Goal: Information Seeking & Learning: Check status

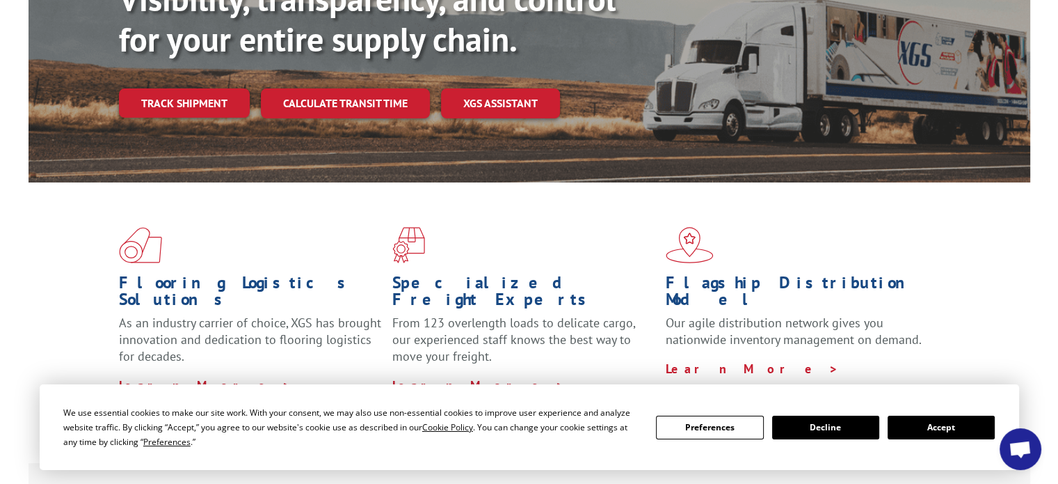
scroll to position [212, 0]
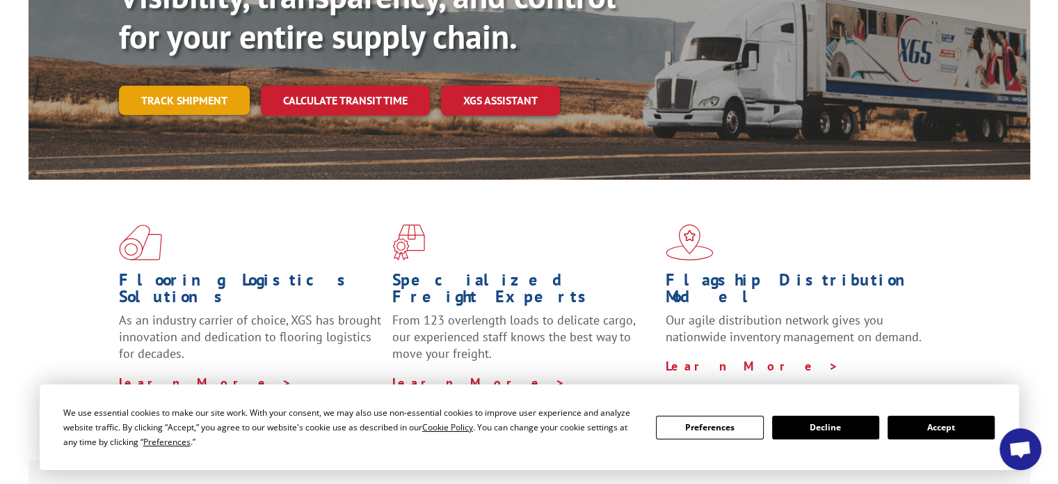
click at [148, 86] on link "Track shipment" at bounding box center [184, 100] width 131 height 29
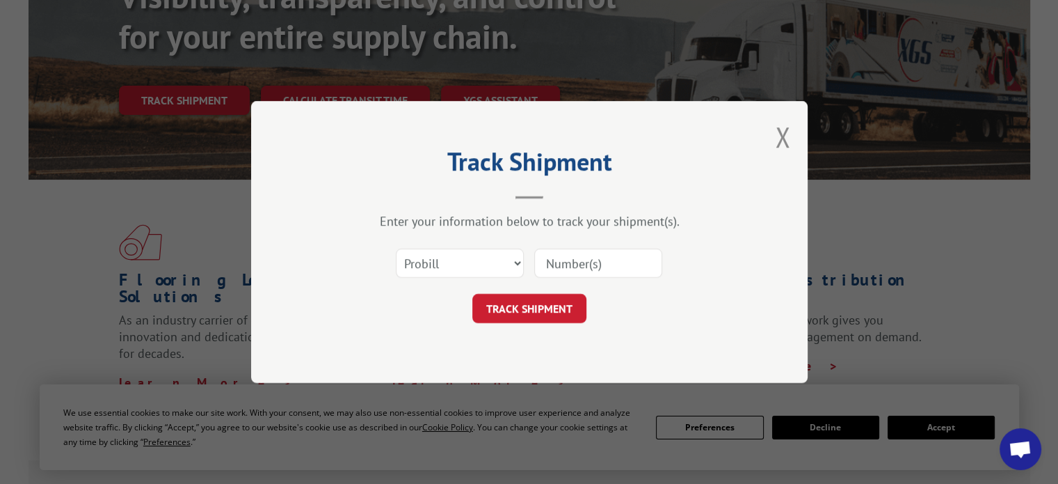
click at [596, 278] on div at bounding box center [598, 263] width 128 height 32
click at [575, 263] on input at bounding box center [598, 262] width 128 height 29
type input "17565154"
click at [545, 305] on button "TRACK SHIPMENT" at bounding box center [529, 308] width 114 height 29
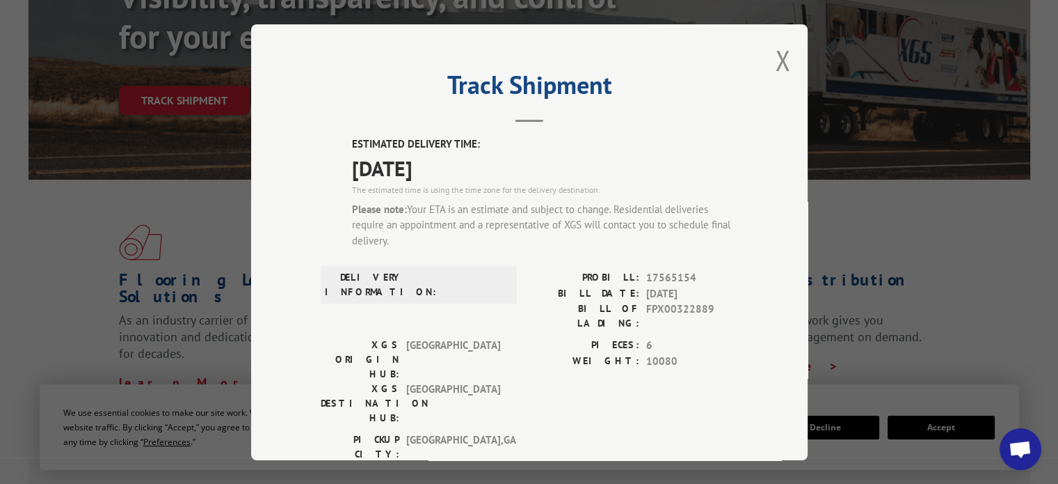
drag, startPoint x: 462, startPoint y: 205, endPoint x: 537, endPoint y: 246, distance: 85.6
click at [537, 246] on div "Please note: Your ETA is an estimate and subject to change. Residential deliver…" at bounding box center [545, 224] width 386 height 47
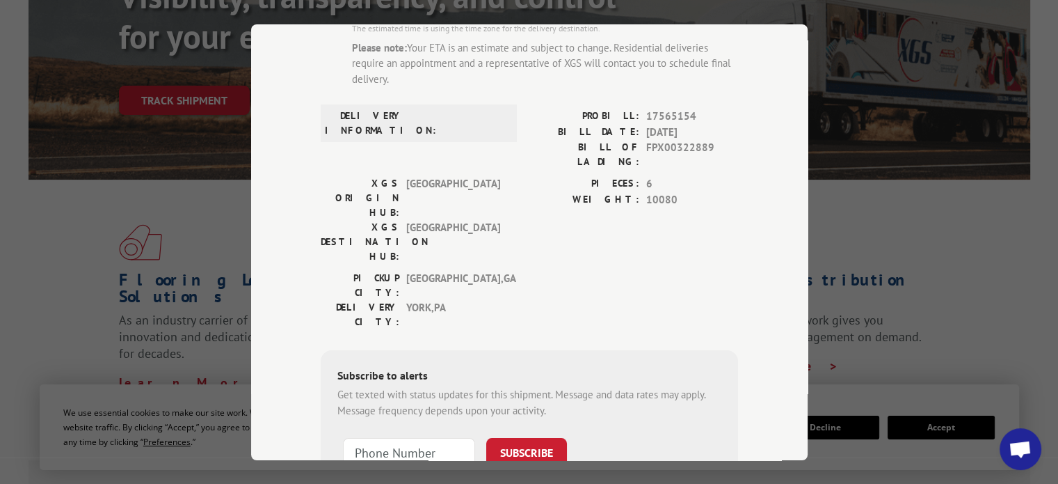
scroll to position [56, 0]
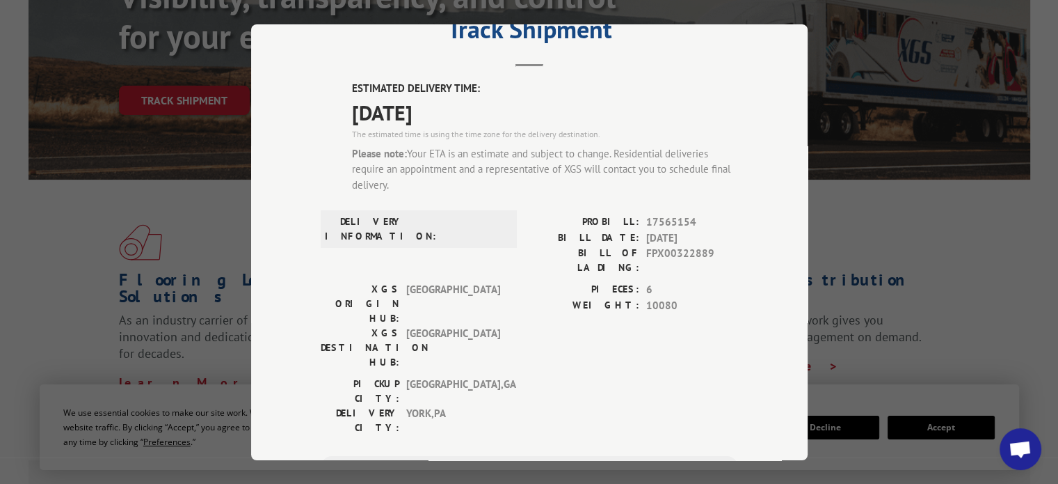
click at [661, 253] on span "FPX00322889" at bounding box center [692, 260] width 92 height 29
copy span "FPX00322889"
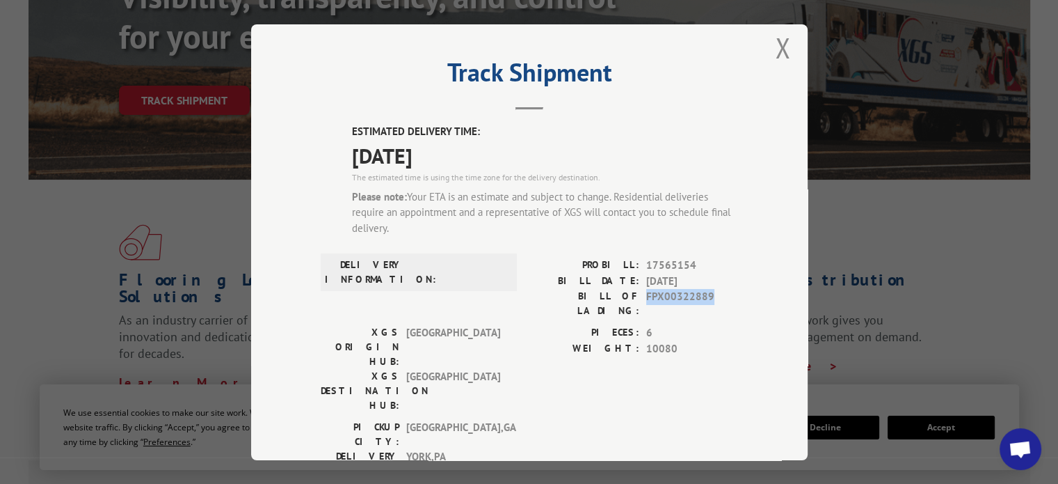
scroll to position [11, 0]
click at [462, 215] on div "Please note: Your ETA is an estimate and subject to change. Residential deliver…" at bounding box center [545, 213] width 386 height 47
drag, startPoint x: 461, startPoint y: 200, endPoint x: 580, endPoint y: 230, distance: 123.4
click at [580, 230] on div "Please note: Your ETA is an estimate and subject to change. Residential deliver…" at bounding box center [545, 213] width 386 height 47
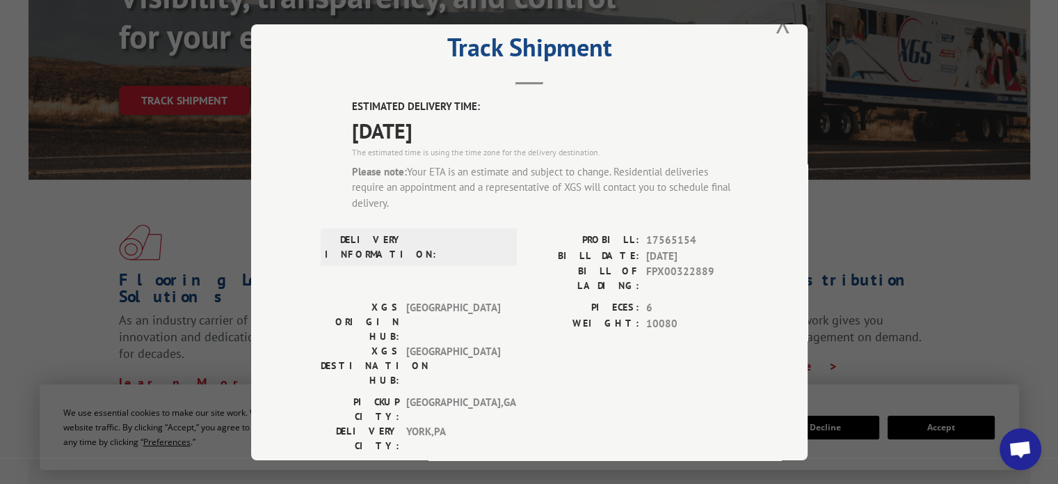
scroll to position [36, 0]
click at [779, 42] on div "Track Shipment ESTIMATED DELIVERY TIME: [DATE] The estimated time is using the …" at bounding box center [529, 242] width 557 height 436
click at [776, 30] on button "Close modal" at bounding box center [782, 24] width 15 height 37
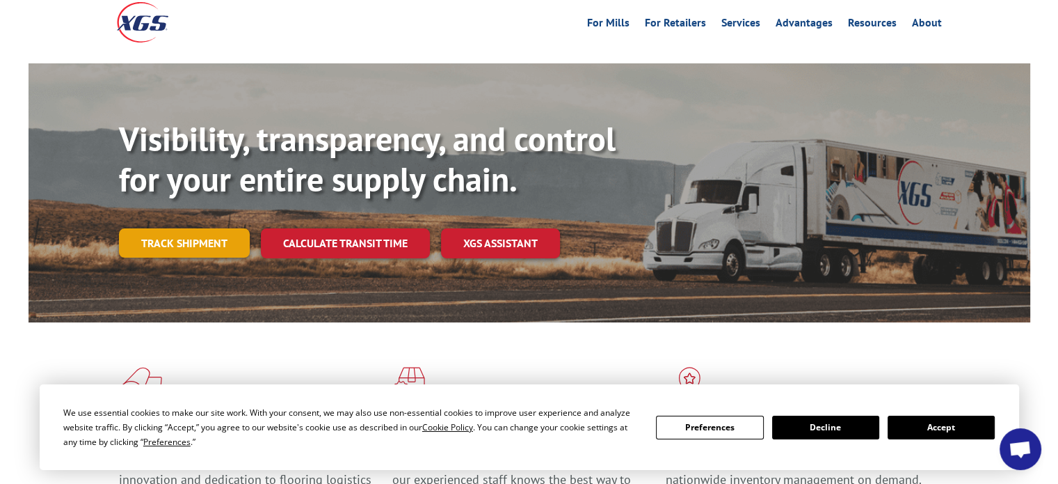
scroll to position [70, 0]
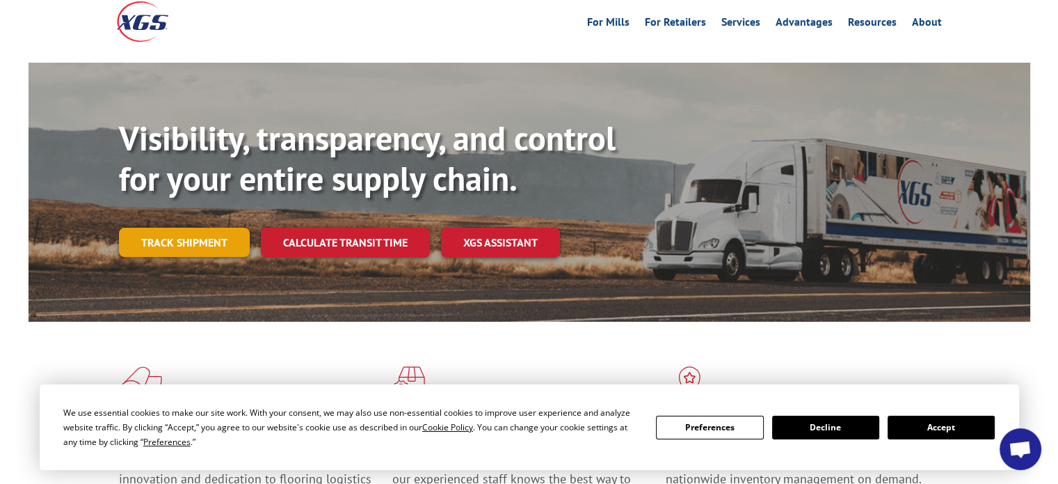
click at [200, 228] on link "Track shipment" at bounding box center [184, 242] width 131 height 29
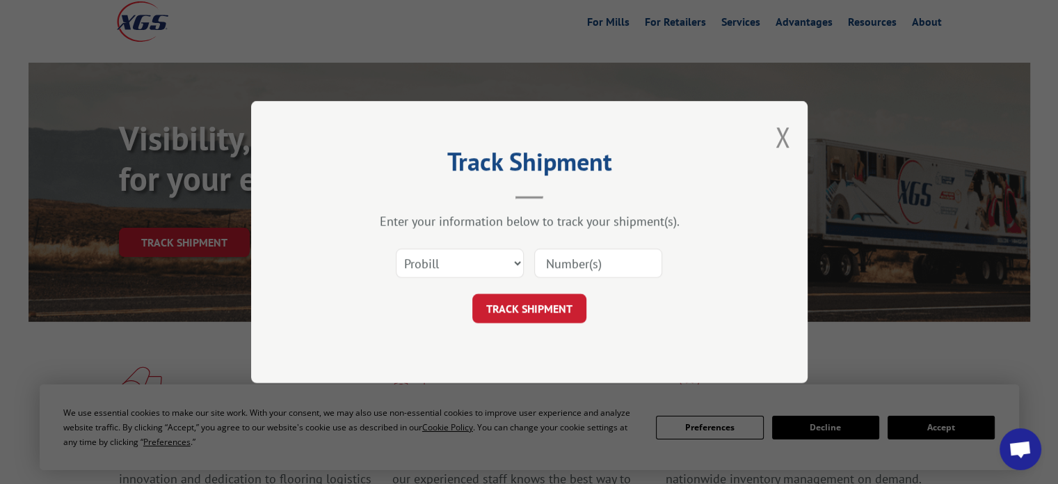
click at [576, 266] on input at bounding box center [598, 262] width 128 height 29
paste input "17565154"
type input "17565154"
click at [560, 314] on button "TRACK SHIPMENT" at bounding box center [529, 308] width 114 height 29
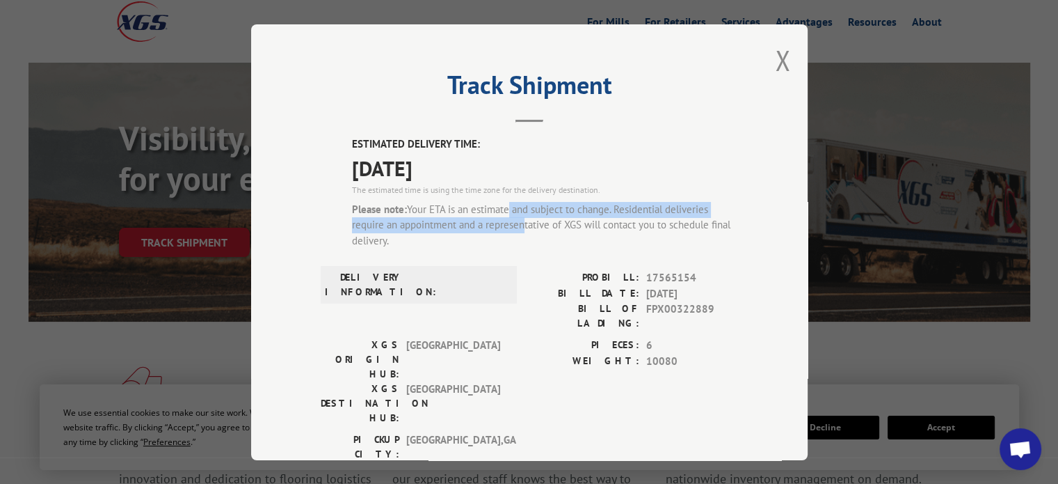
drag, startPoint x: 501, startPoint y: 207, endPoint x: 512, endPoint y: 230, distance: 26.1
click at [512, 230] on div "Please note: Your ETA is an estimate and subject to change. Residential deliver…" at bounding box center [545, 224] width 386 height 47
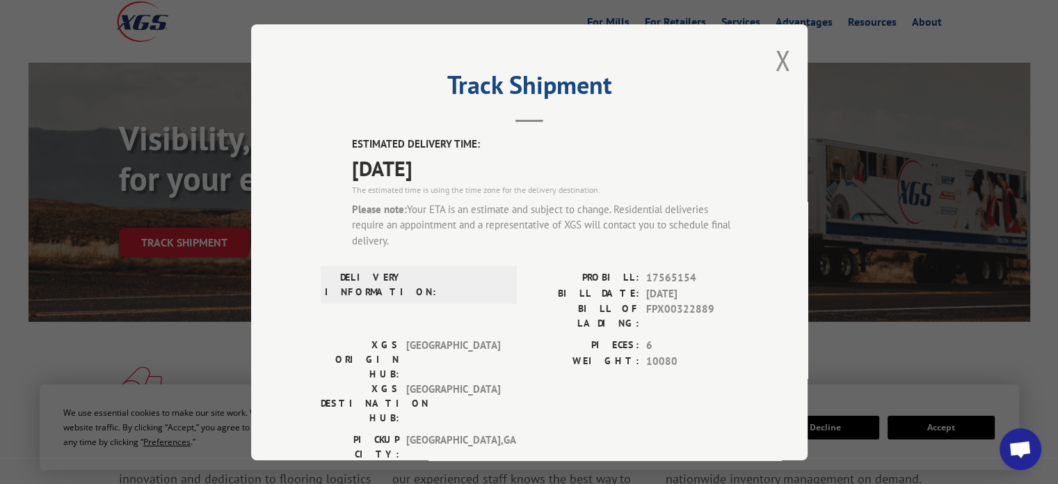
drag, startPoint x: 512, startPoint y: 249, endPoint x: 486, endPoint y: 193, distance: 62.2
click at [486, 193] on div "ESTIMATED DELIVERY TIME: 09/04/2025 The estimated time is using the time zone f…" at bounding box center [545, 197] width 386 height 123
drag, startPoint x: 484, startPoint y: 198, endPoint x: 483, endPoint y: 214, distance: 16.0
click at [484, 199] on div "ESTIMATED DELIVERY TIME: 09/04/2025 The estimated time is using the time zone f…" at bounding box center [545, 197] width 386 height 123
click at [483, 216] on div "Please note: Your ETA is an estimate and subject to change. Residential deliver…" at bounding box center [545, 224] width 386 height 47
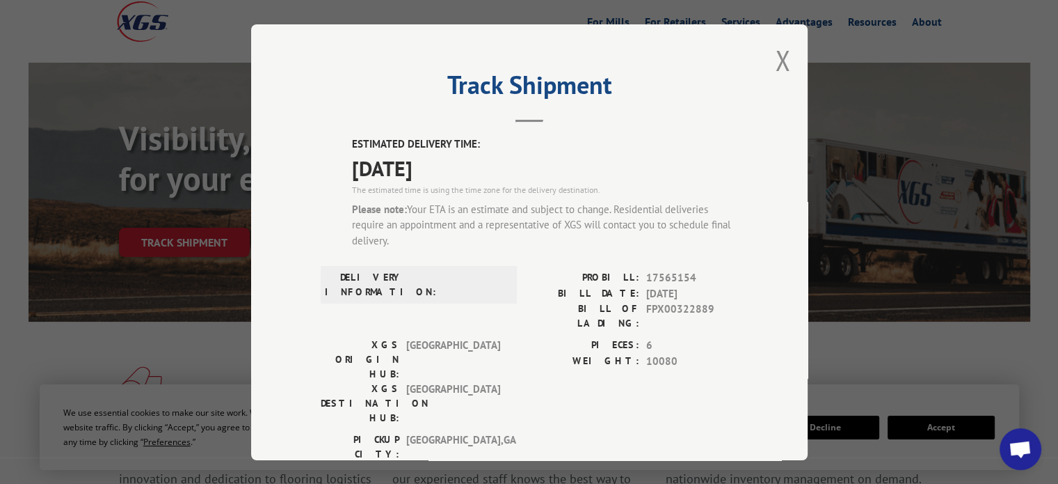
scroll to position [139, 0]
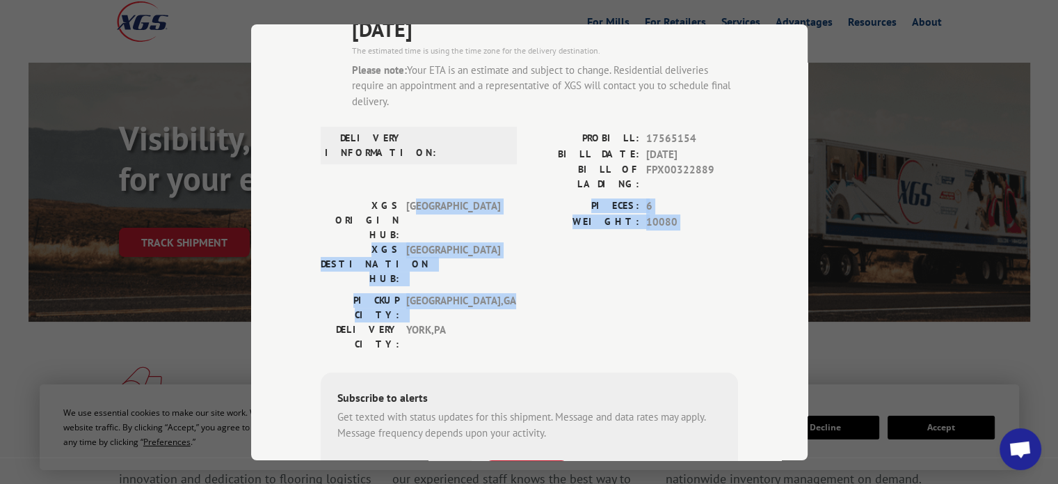
drag, startPoint x: 415, startPoint y: 189, endPoint x: 465, endPoint y: 243, distance: 73.9
click at [465, 243] on div "ESTIMATED DELIVERY TIME: 09/04/2025 The estimated time is using the time zone f…" at bounding box center [529, 279] width 417 height 564
click at [465, 293] on span "ROME , GA" at bounding box center [453, 307] width 94 height 29
drag, startPoint x: 465, startPoint y: 242, endPoint x: 415, endPoint y: 186, distance: 75.4
click at [415, 186] on div "ESTIMATED DELIVERY TIME: 09/04/2025 The estimated time is using the time zone f…" at bounding box center [529, 279] width 417 height 564
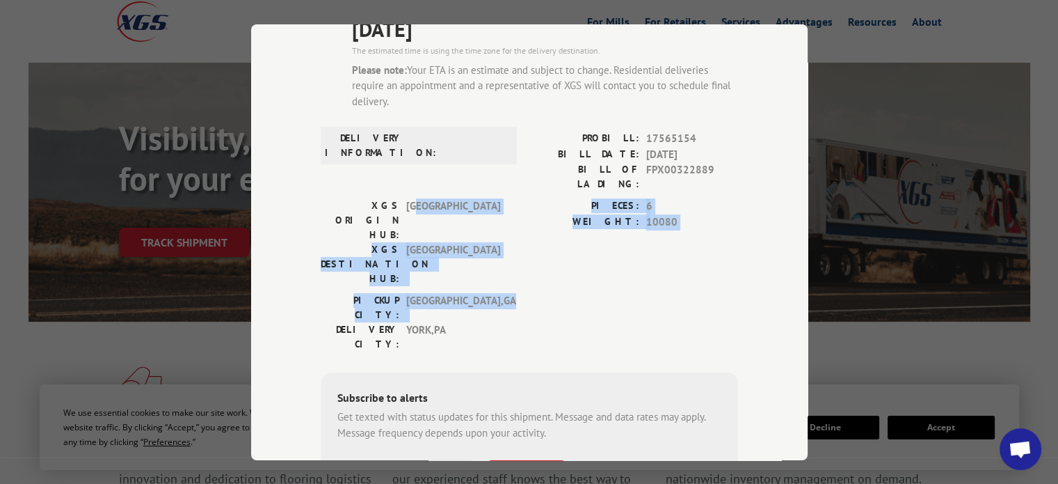
click at [412, 198] on span "[GEOGRAPHIC_DATA]" at bounding box center [453, 220] width 94 height 44
click at [453, 250] on div "ESTIMATED DELIVERY TIME: 09/04/2025 The estimated time is using the time zone f…" at bounding box center [529, 279] width 417 height 564
click at [453, 293] on span "ROME , GA" at bounding box center [453, 307] width 94 height 29
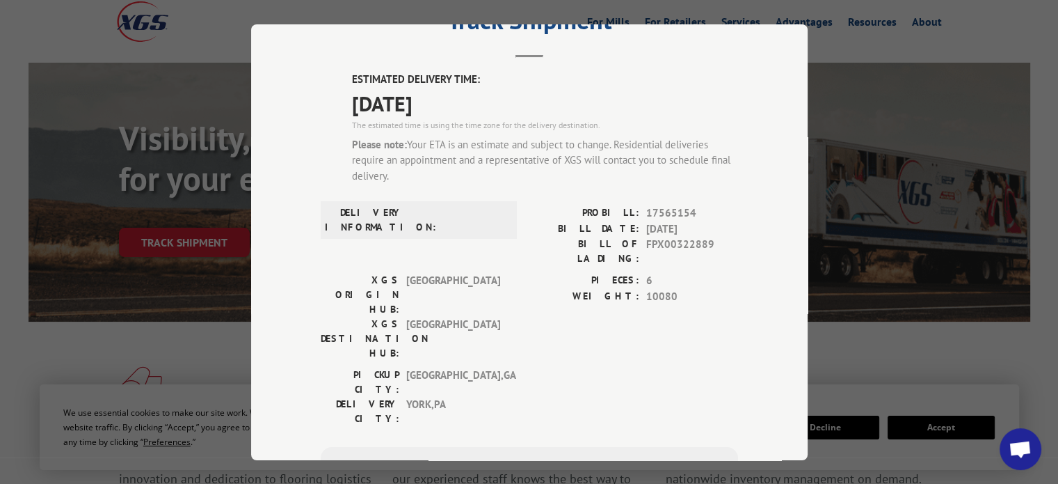
scroll to position [0, 0]
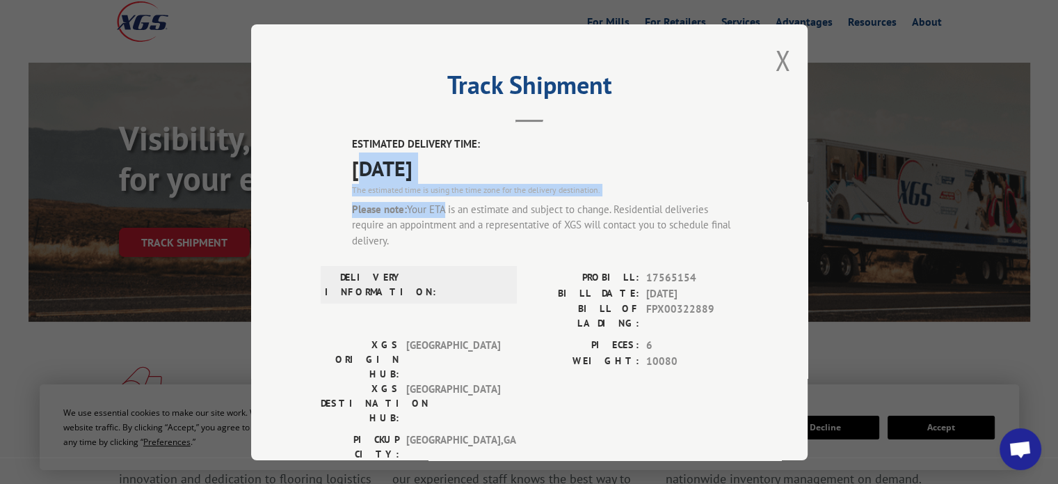
drag, startPoint x: 353, startPoint y: 166, endPoint x: 437, endPoint y: 200, distance: 89.9
click at [437, 200] on div "ESTIMATED DELIVERY TIME: 09/04/2025 The estimated time is using the time zone f…" at bounding box center [545, 197] width 386 height 123
drag, startPoint x: 456, startPoint y: 164, endPoint x: 376, endPoint y: 155, distance: 80.5
click at [376, 155] on span "[DATE]" at bounding box center [545, 167] width 386 height 31
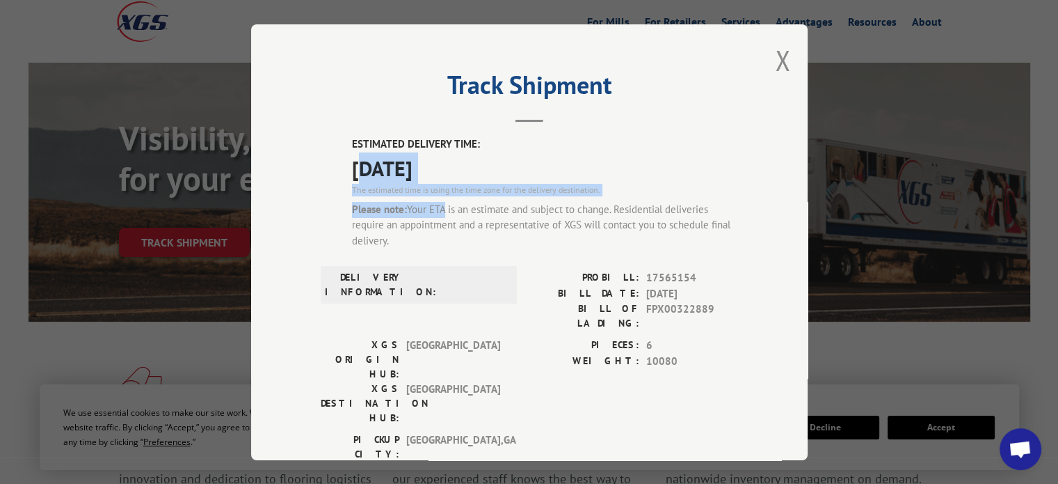
click at [385, 166] on span "[DATE]" at bounding box center [545, 167] width 386 height 31
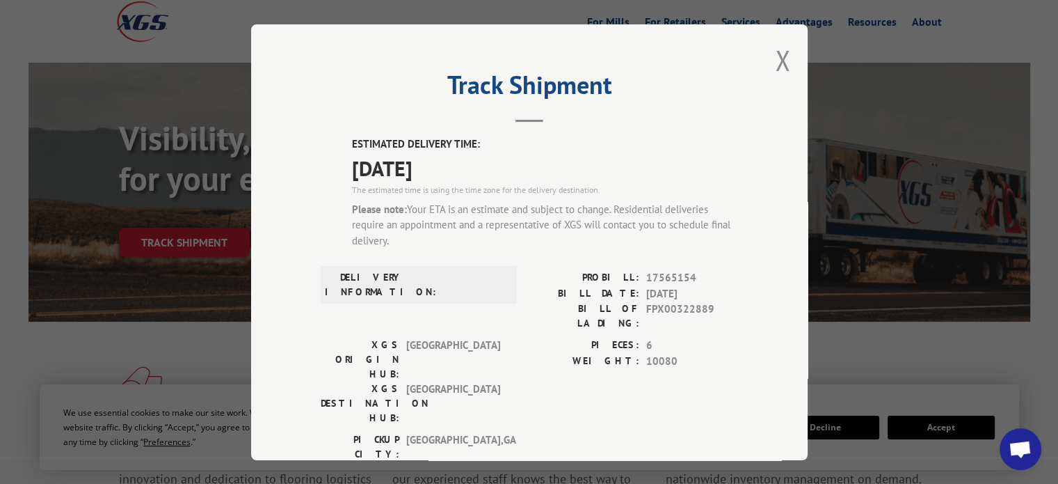
scroll to position [104, 0]
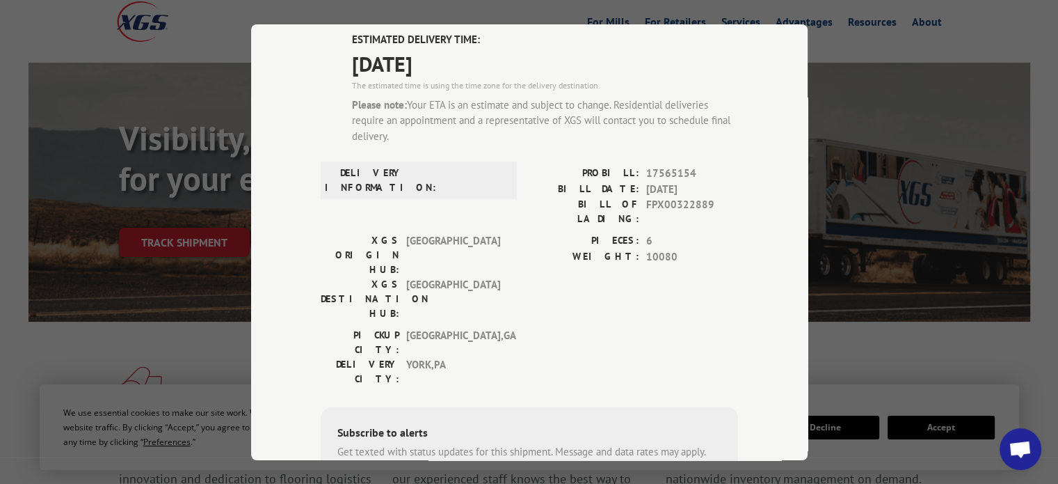
drag, startPoint x: 445, startPoint y: 95, endPoint x: 498, endPoint y: 150, distance: 76.3
click at [498, 150] on div "ESTIMATED DELIVERY TIME: 09/04/2025 The estimated time is using the time zone f…" at bounding box center [545, 93] width 386 height 123
click at [468, 135] on div "Please note: Your ETA is an estimate and subject to change. Residential deliver…" at bounding box center [545, 120] width 386 height 47
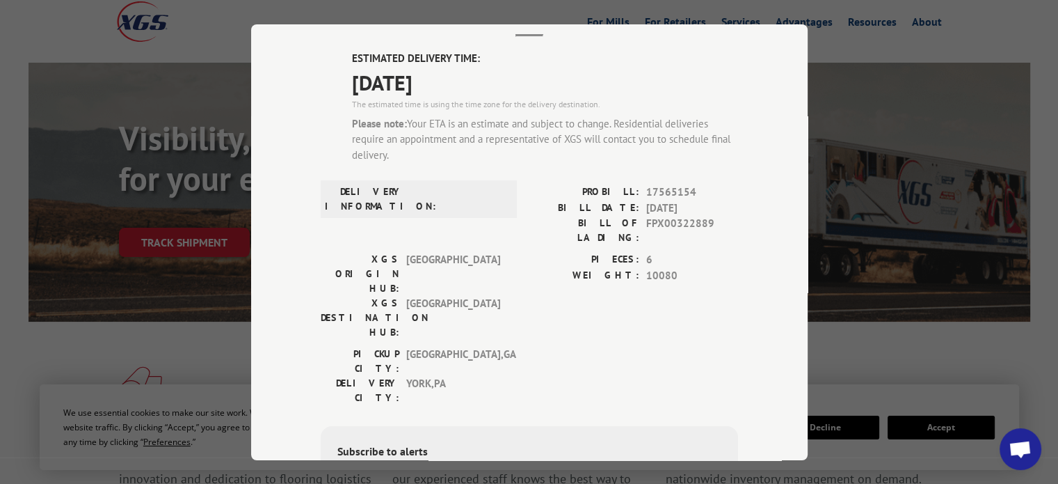
drag, startPoint x: 440, startPoint y: 121, endPoint x: 474, endPoint y: 151, distance: 45.4
click at [474, 151] on div "Please note: Your ETA is an estimate and subject to change. Residential deliver…" at bounding box center [545, 138] width 386 height 47
drag, startPoint x: 474, startPoint y: 151, endPoint x: 370, endPoint y: 123, distance: 107.3
click at [370, 123] on div "Please note: Your ETA is an estimate and subject to change. Residential deliver…" at bounding box center [545, 138] width 386 height 47
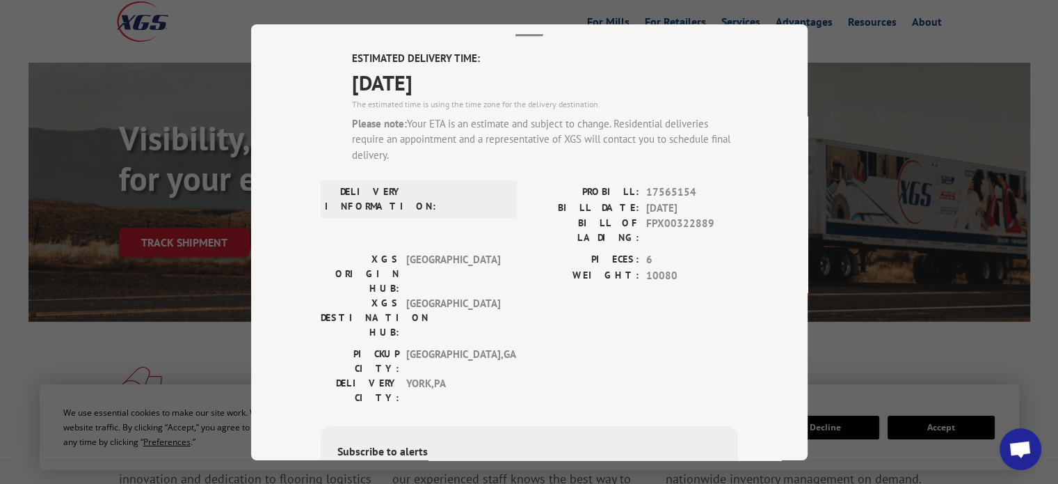
click at [370, 123] on strong "Please note:" at bounding box center [379, 122] width 55 height 13
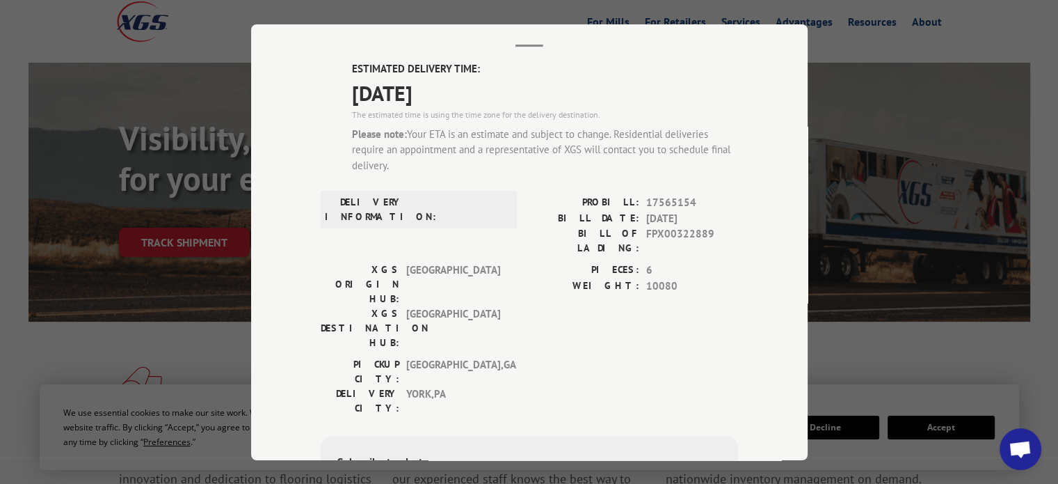
scroll to position [75, 0]
drag, startPoint x: 380, startPoint y: 109, endPoint x: 497, endPoint y: 179, distance: 136.0
click at [497, 179] on div "ESTIMATED DELIVERY TIME: 09/04/2025 The estimated time is using the time zone f…" at bounding box center [545, 122] width 386 height 123
drag, startPoint x: 497, startPoint y: 179, endPoint x: 461, endPoint y: 150, distance: 46.5
click at [461, 150] on div "Please note: Your ETA is an estimate and subject to change. Residential deliver…" at bounding box center [545, 149] width 386 height 47
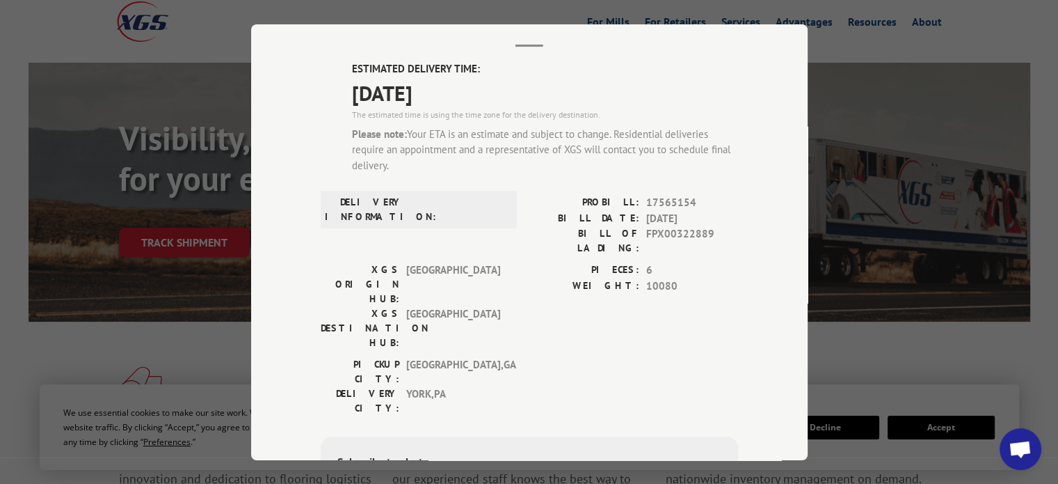
click at [461, 150] on div "Please note: Your ETA is an estimate and subject to change. Residential deliver…" at bounding box center [545, 149] width 386 height 47
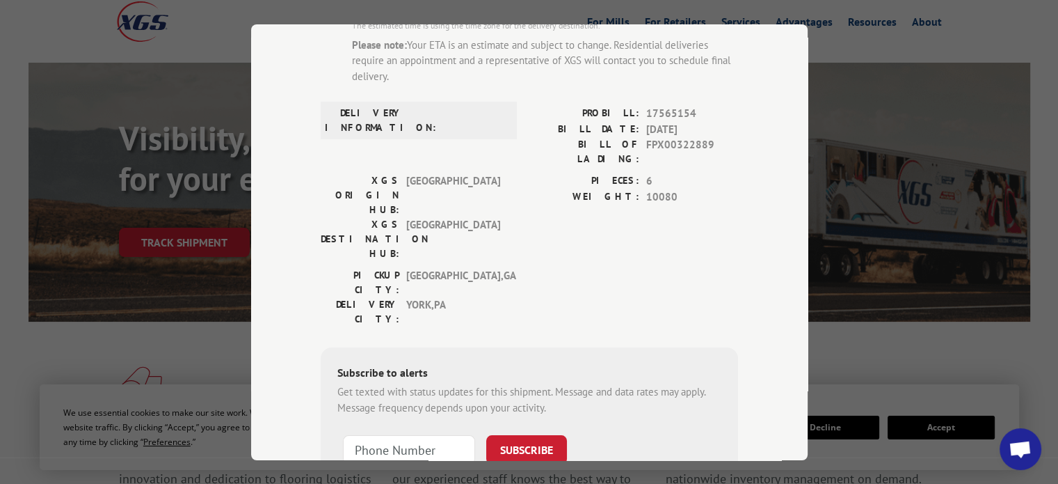
scroll to position [253, 0]
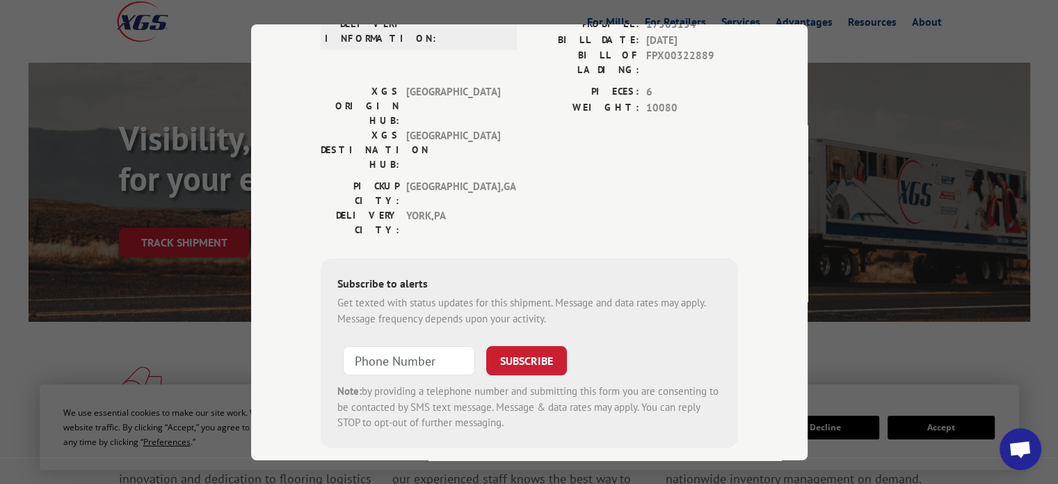
click at [168, 346] on div "Track Shipment ESTIMATED DELIVERY TIME: [DATE] The estimated time is using the …" at bounding box center [529, 242] width 1058 height 484
click at [173, 250] on div "Track Shipment ESTIMATED DELIVERY TIME: [DATE] The estimated time is using the …" at bounding box center [529, 242] width 1058 height 484
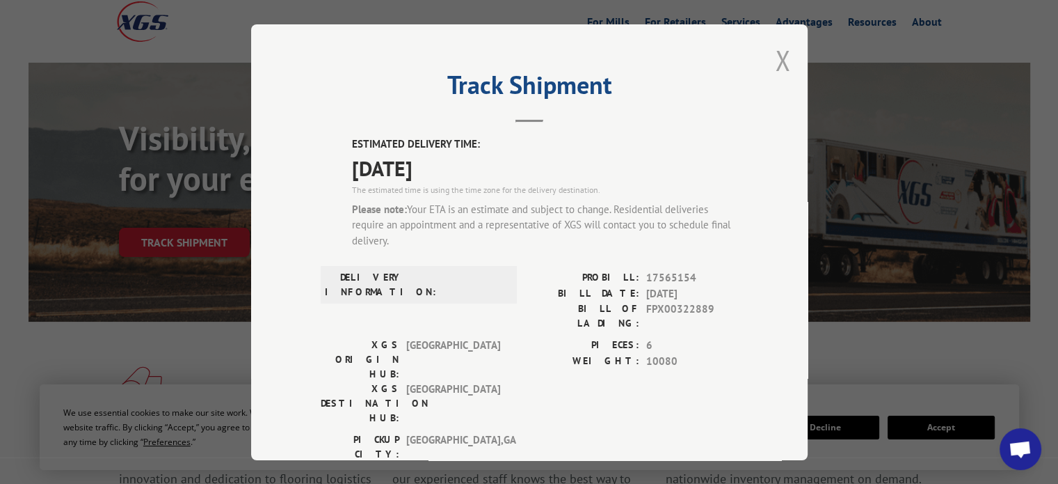
click at [775, 60] on button "Close modal" at bounding box center [782, 60] width 15 height 37
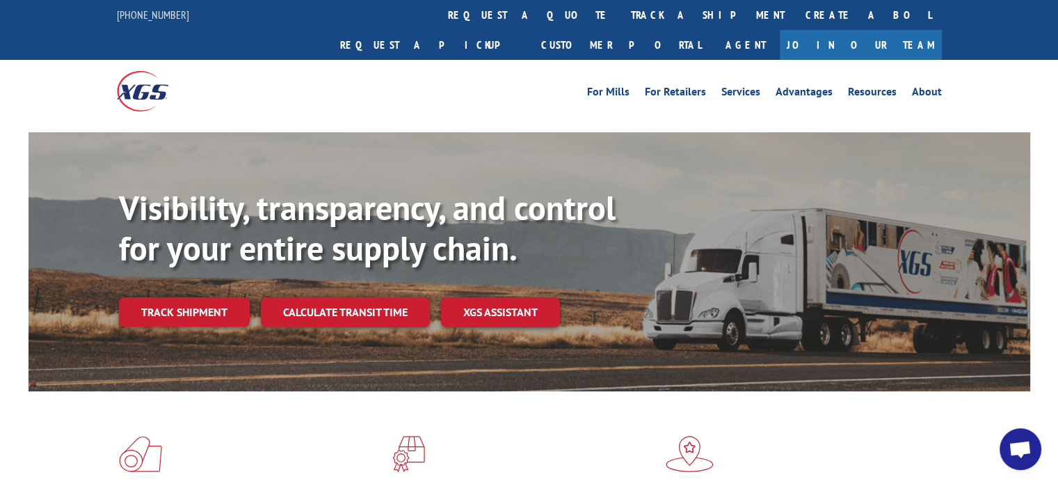
scroll to position [75, 0]
